Goal: Task Accomplishment & Management: Use online tool/utility

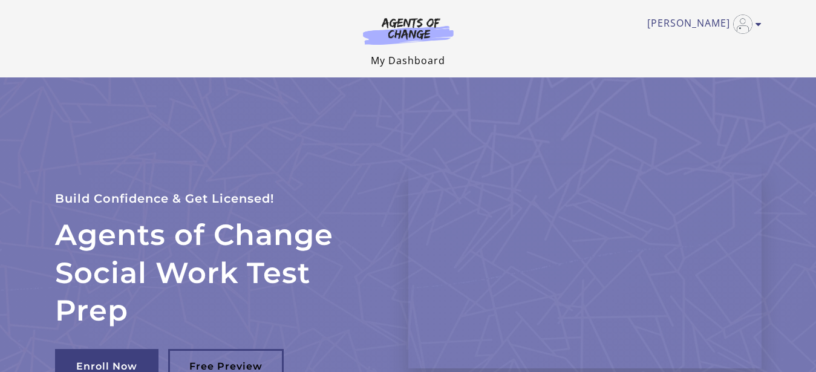
click at [402, 56] on link "My Dashboard" at bounding box center [408, 60] width 74 height 13
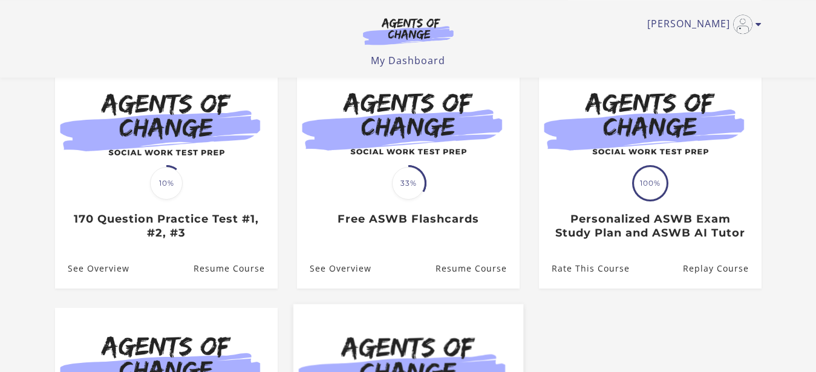
scroll to position [62, 0]
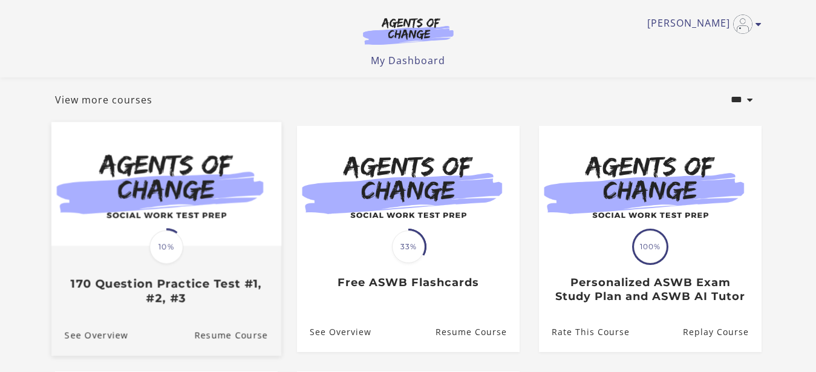
click at [151, 290] on h3 "170 Question Practice Test #1, #2, #3" at bounding box center [165, 291] width 203 height 28
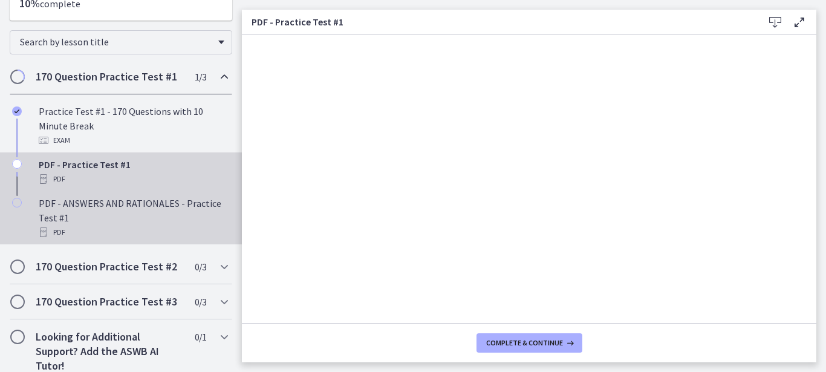
scroll to position [157, 0]
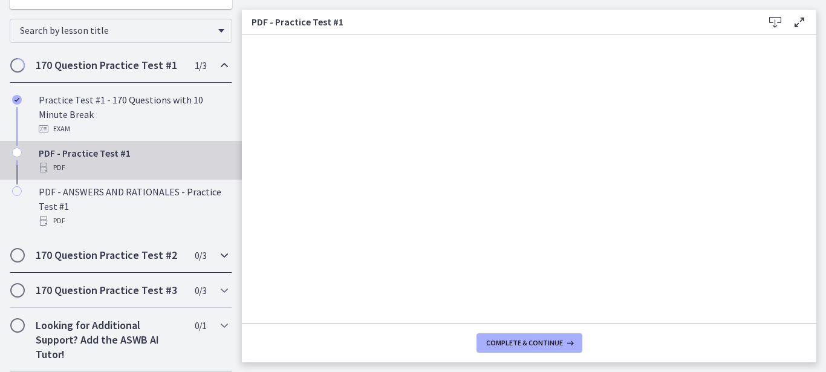
click at [217, 250] on icon "Chapters" at bounding box center [224, 255] width 15 height 15
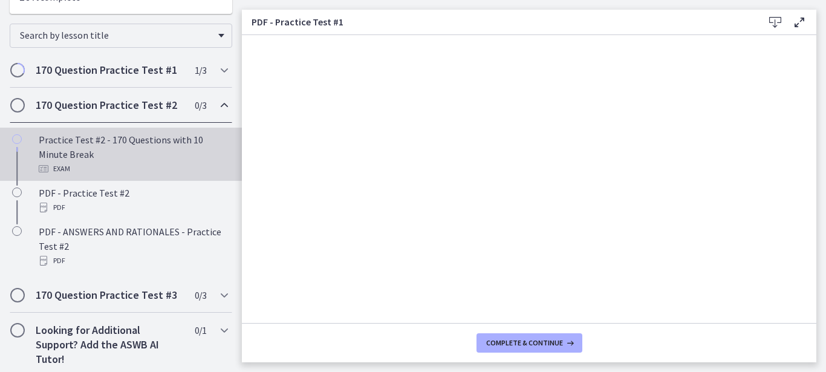
click at [93, 148] on div "Practice Test #2 - 170 Questions with 10 Minute Break Exam" at bounding box center [133, 154] width 189 height 44
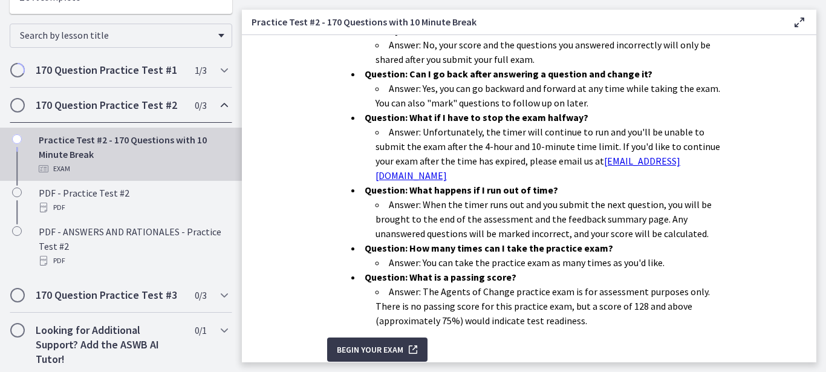
scroll to position [442, 0]
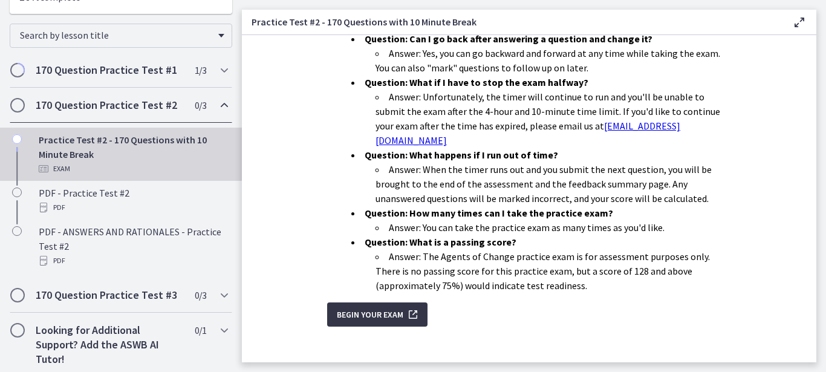
click at [376, 307] on span "Begin Your Exam" at bounding box center [370, 314] width 67 height 15
